Goal: Task Accomplishment & Management: Manage account settings

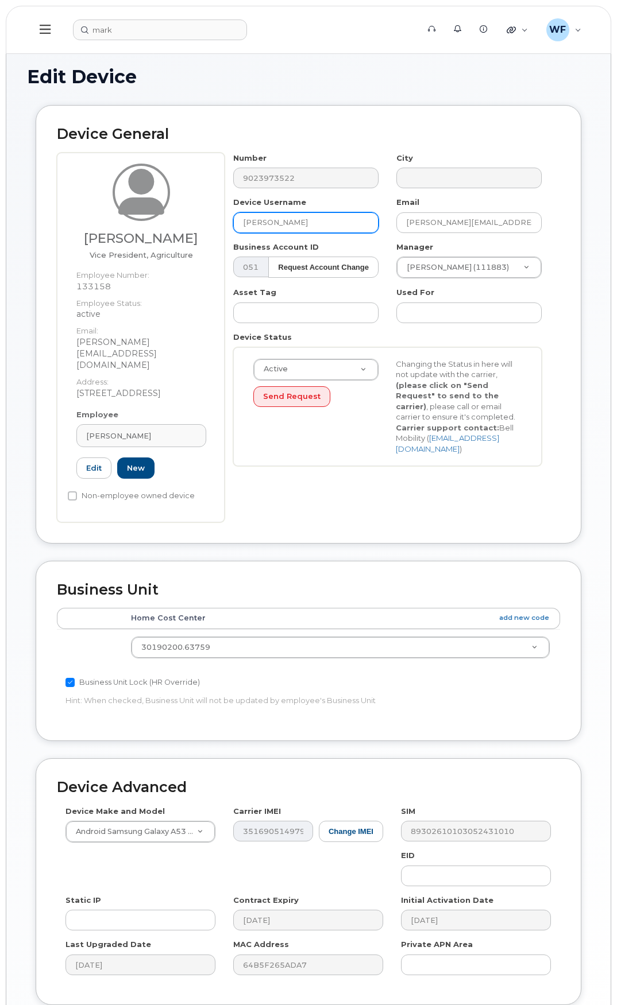
drag, startPoint x: 316, startPoint y: 223, endPoint x: 238, endPoint y: 216, distance: 78.4
click at [237, 216] on input "[PERSON_NAME]" at bounding box center [305, 222] width 145 height 21
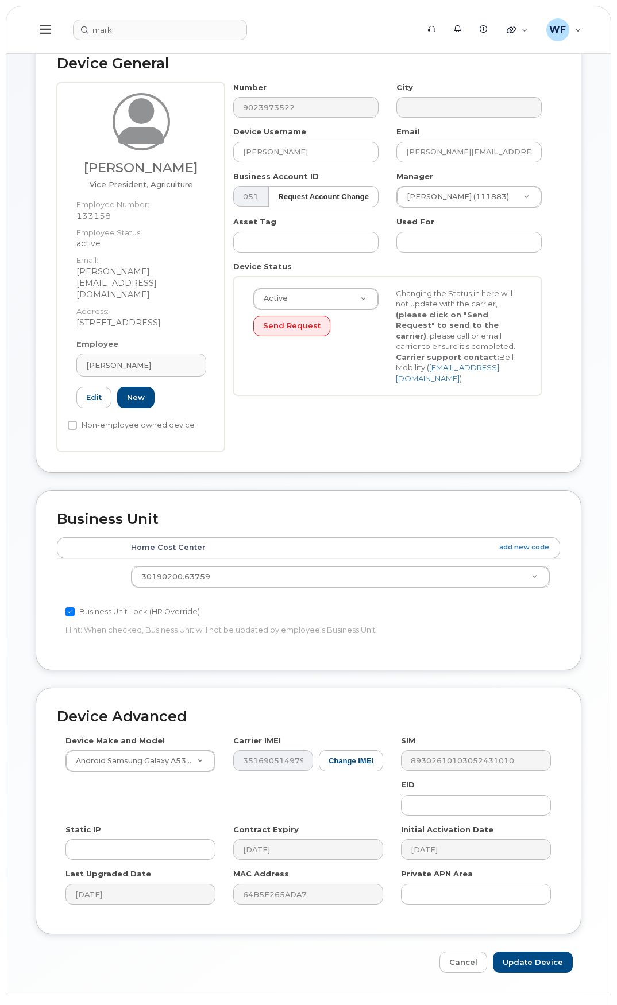
scroll to position [73, 0]
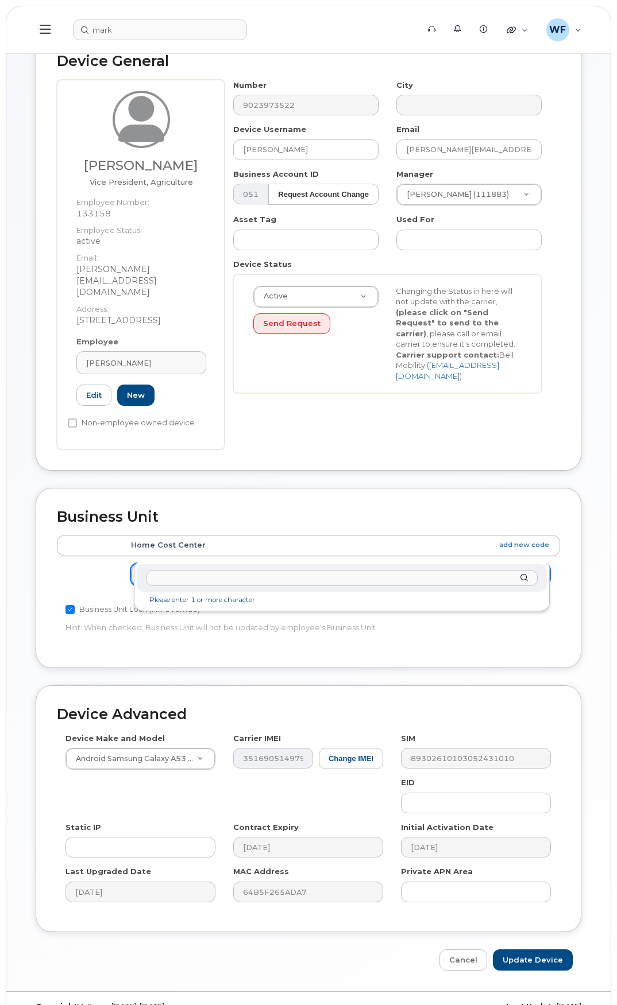
drag, startPoint x: 192, startPoint y: 549, endPoint x: 205, endPoint y: 543, distance: 14.4
drag, startPoint x: 218, startPoint y: 554, endPoint x: 127, endPoint y: 547, distance: 91.0
click at [207, 488] on div "Business Unit Accounting Categories Rules Home Cost Center add new code 3019020…" at bounding box center [308, 578] width 545 height 180
click at [525, 950] on input "Update Device" at bounding box center [533, 960] width 80 height 21
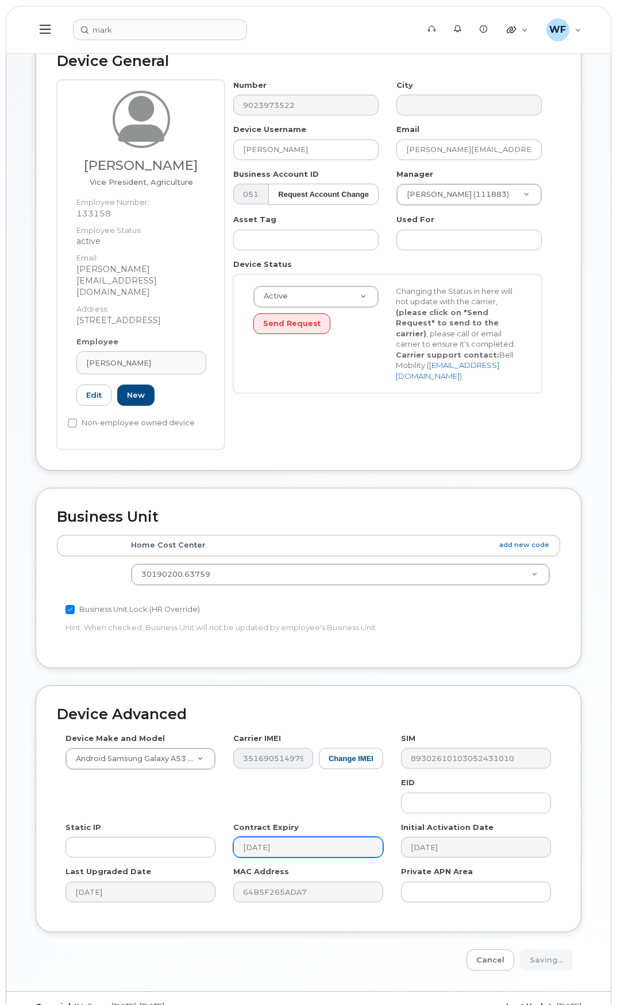
type input "Saving..."
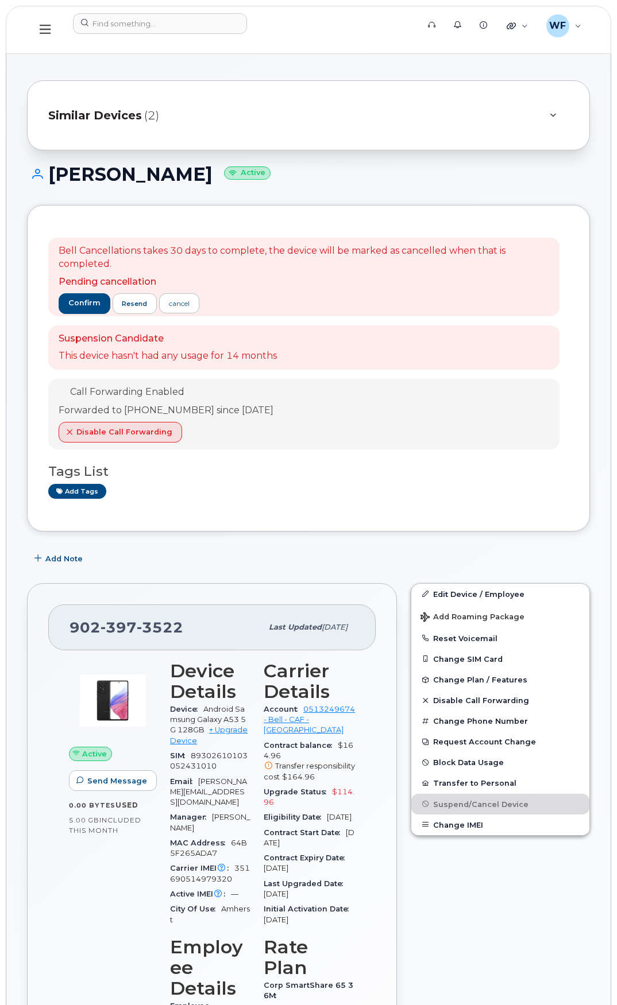
click at [123, 110] on span "Similar Devices" at bounding box center [95, 115] width 94 height 17
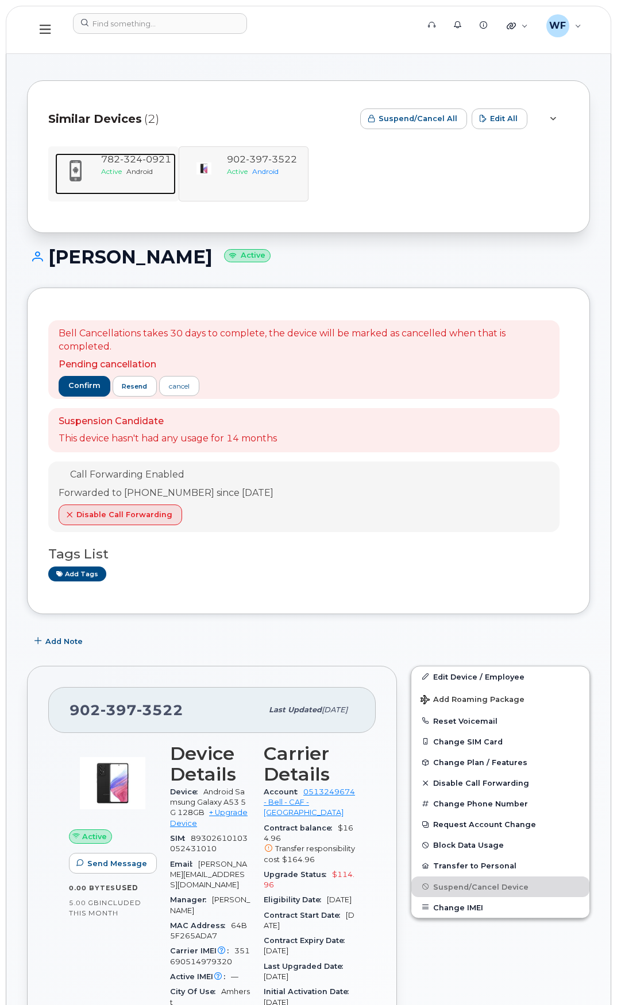
click at [138, 158] on span "324" at bounding box center [131, 159] width 22 height 11
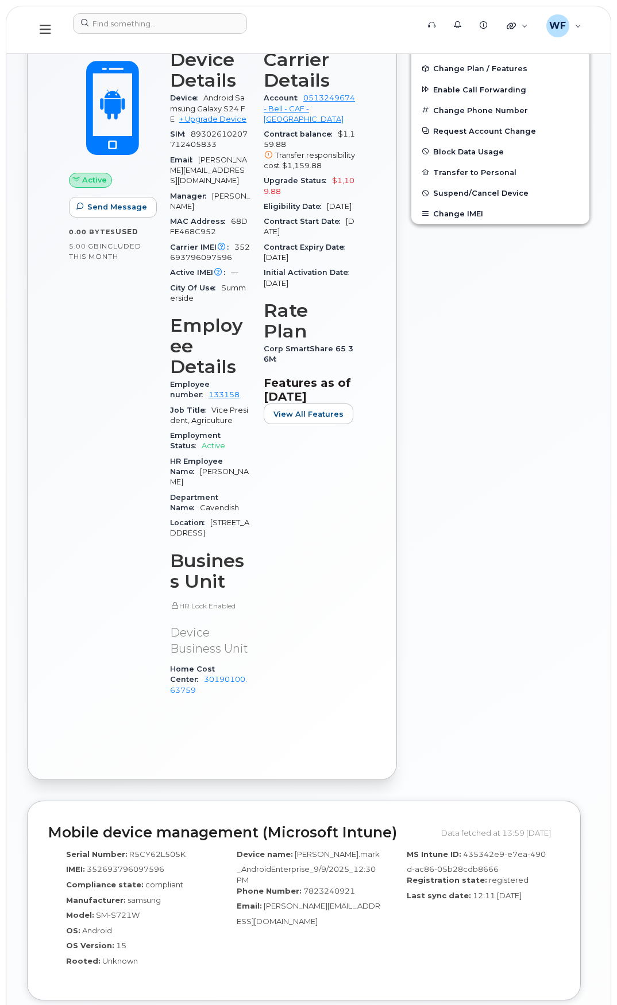
scroll to position [689, 0]
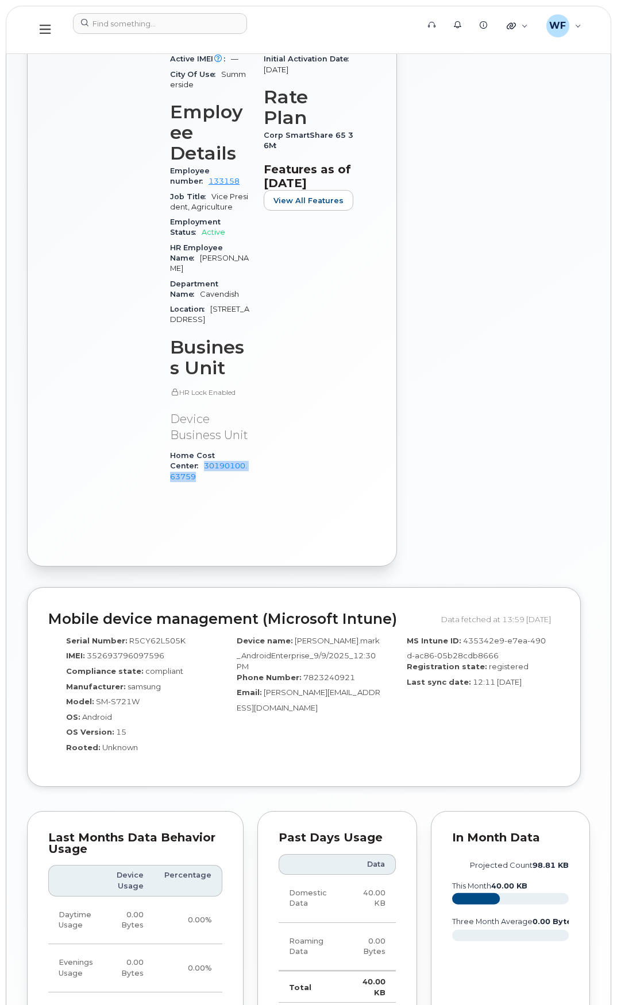
drag, startPoint x: 245, startPoint y: 412, endPoint x: 258, endPoint y: 424, distance: 17.5
click at [257, 424] on div "Device Details Device Android Samsung Galaxy S24 FE + Upgrade Device SIM [TECHN…" at bounding box center [210, 165] width 94 height 672
copy link "30190100.63759"
